Goal: Task Accomplishment & Management: Complete application form

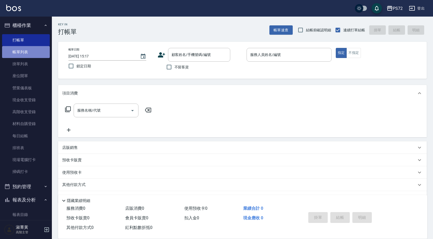
click at [26, 54] on link "帳單列表" at bounding box center [26, 52] width 48 height 12
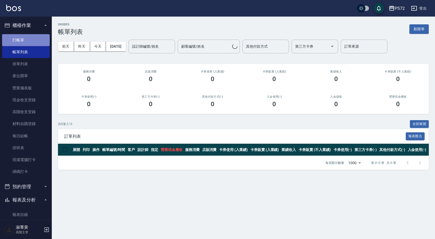
click at [26, 40] on link "打帳單" at bounding box center [26, 40] width 48 height 12
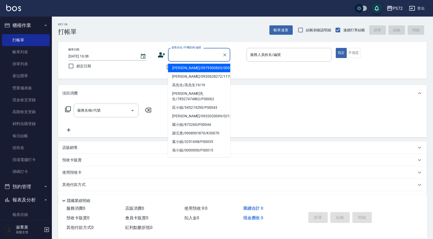
click at [198, 55] on input "顧客姓名/手機號碼/編號" at bounding box center [195, 54] width 50 height 9
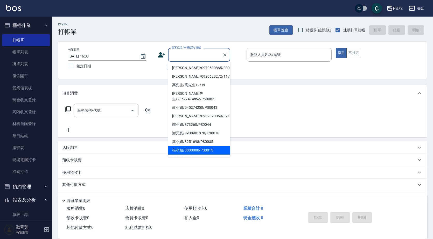
click at [218, 147] on li "張小姐/0000000/PS0015" at bounding box center [199, 150] width 62 height 9
type input "張小姐/0000000/PS0015"
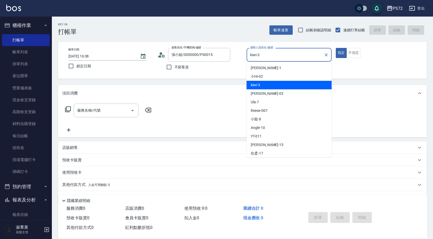
drag, startPoint x: 269, startPoint y: 52, endPoint x: 261, endPoint y: 101, distance: 48.8
click at [269, 53] on input "kiwi-3" at bounding box center [285, 54] width 73 height 9
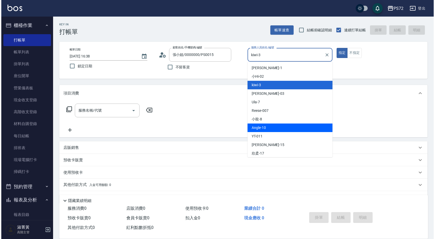
scroll to position [28, 0]
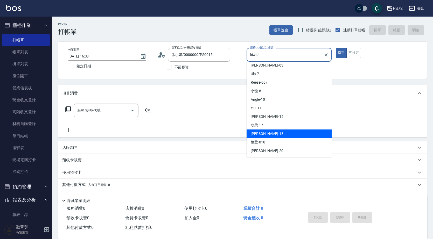
click at [268, 136] on div "[PERSON_NAME] -18" at bounding box center [288, 134] width 85 height 9
type input "[PERSON_NAME]-18"
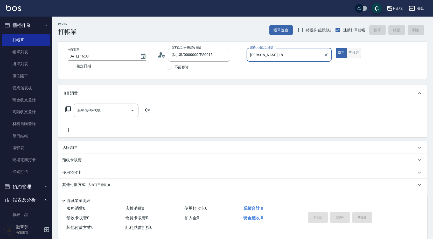
click at [353, 52] on button "不指定" at bounding box center [353, 53] width 15 height 10
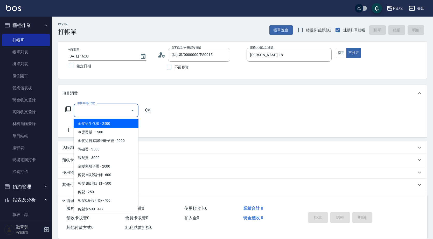
click at [107, 108] on input "服務名稱/代號" at bounding box center [102, 110] width 52 height 9
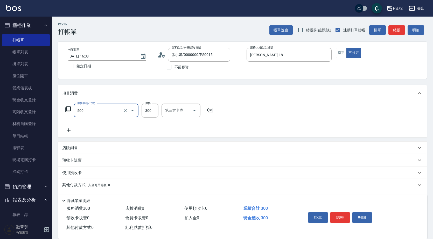
type input "洗髮(A級)(500)"
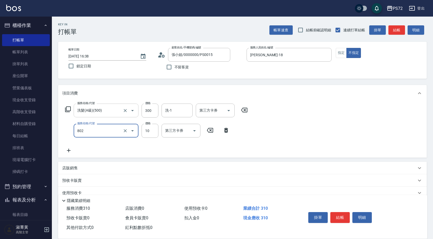
type input "潤絲(802)"
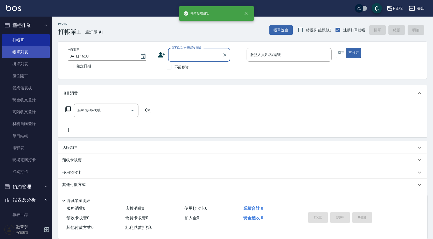
click at [31, 53] on link "帳單列表" at bounding box center [26, 52] width 48 height 12
